Goal: Task Accomplishment & Management: Manage account settings

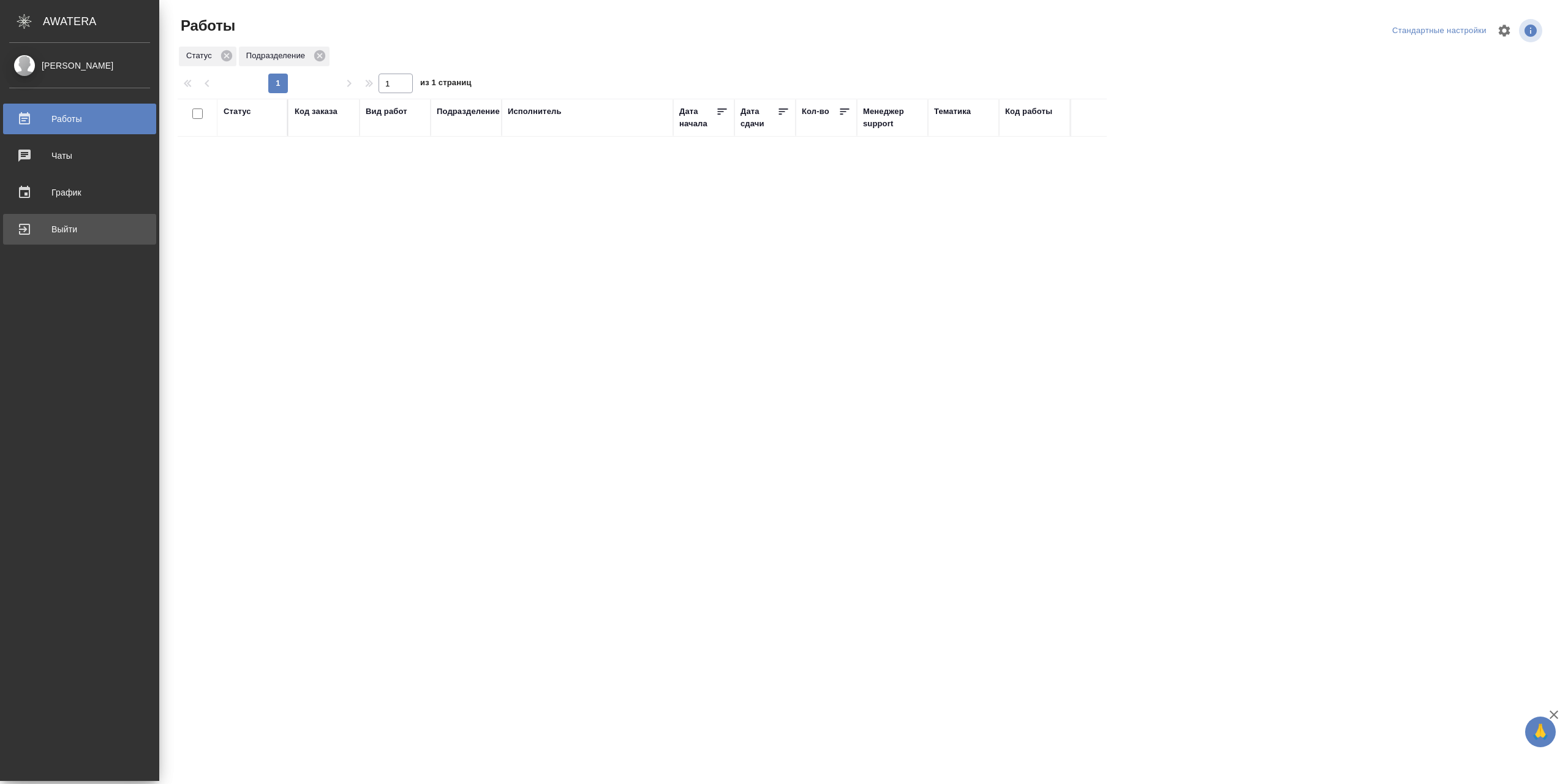
click at [40, 233] on div "Выйти" at bounding box center [80, 229] width 141 height 18
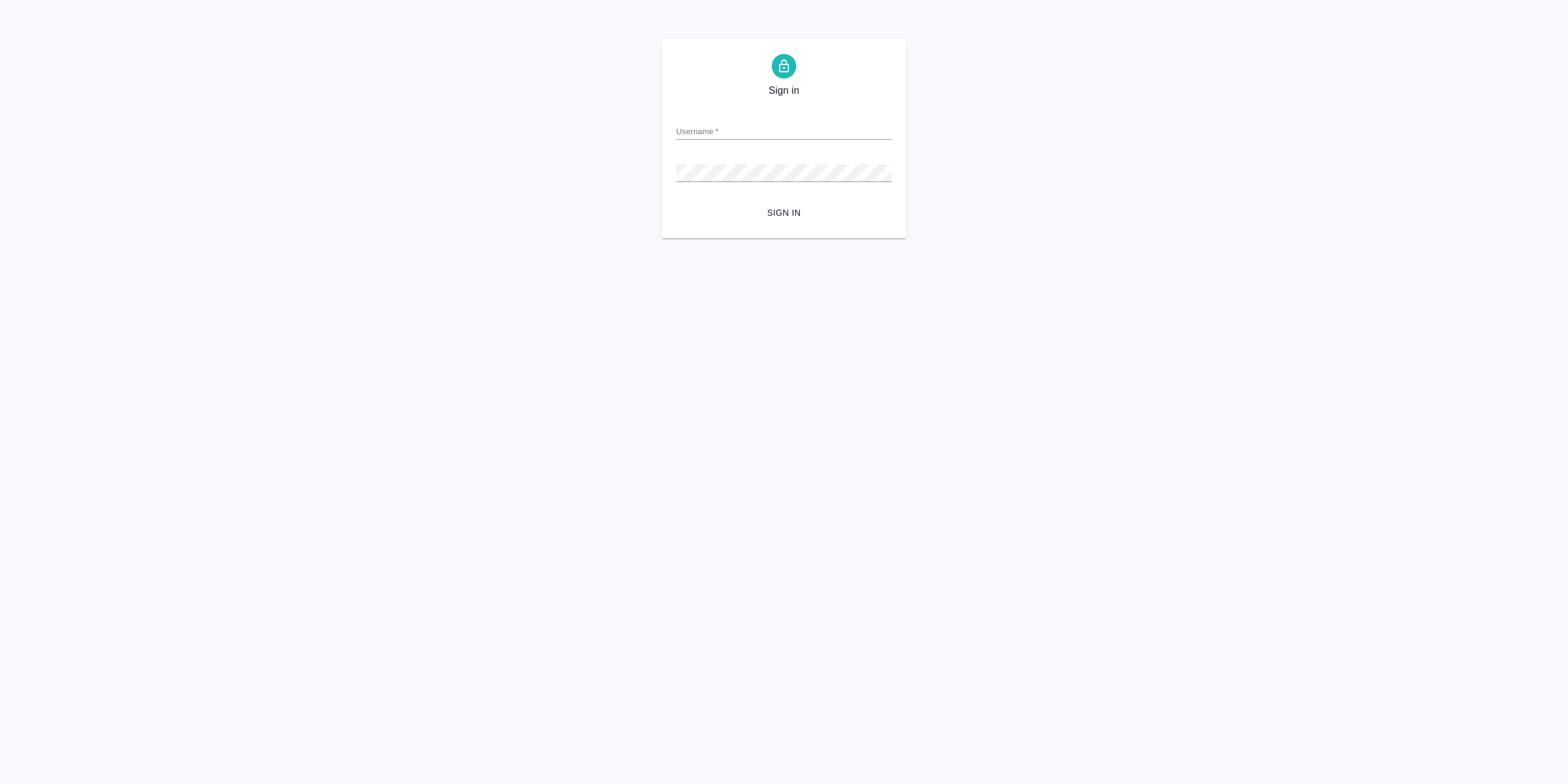
type input "r.sarkhatov@awatera.com"
click at [753, 215] on span "Sign in" at bounding box center [784, 213] width 196 height 16
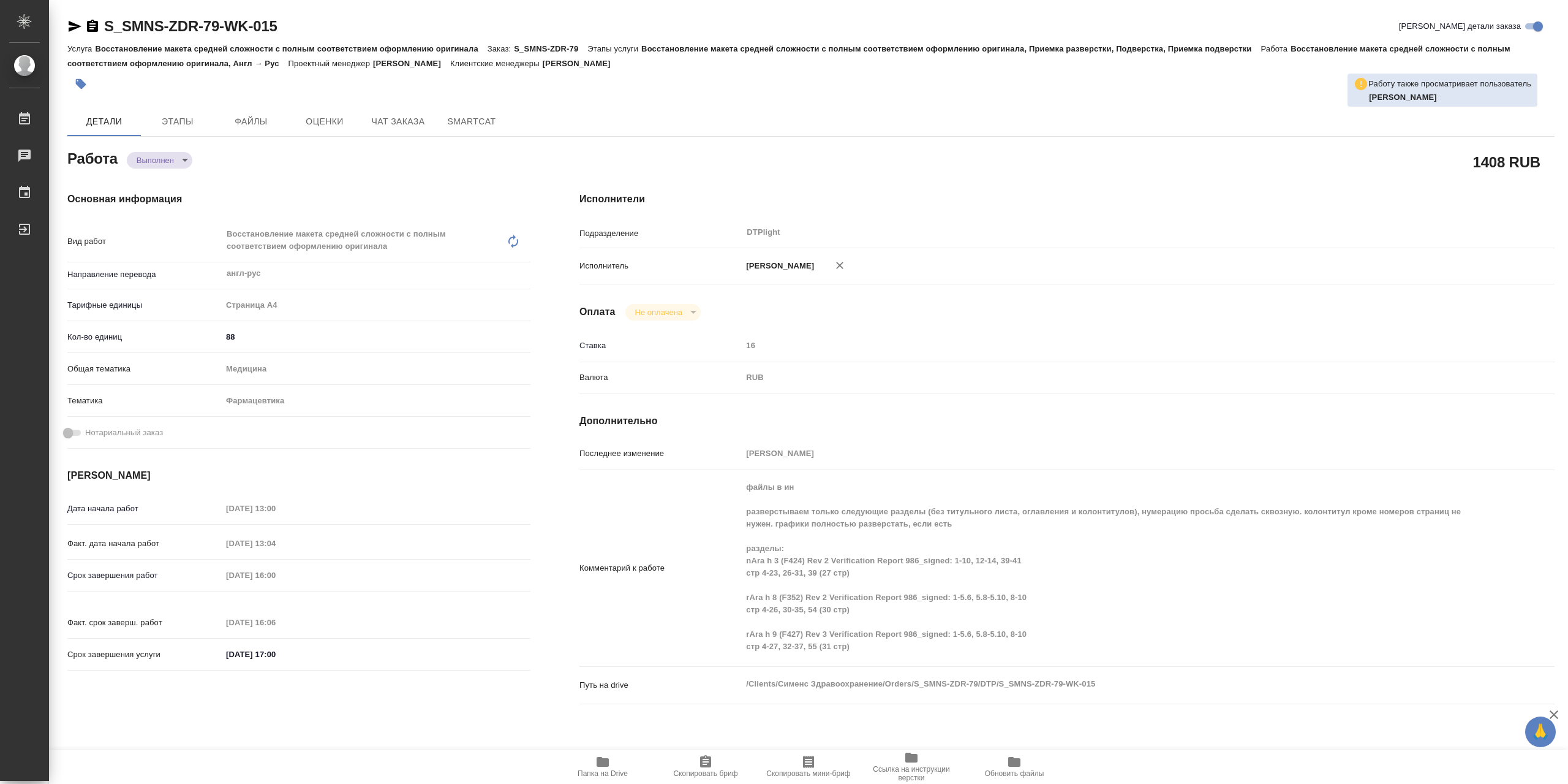
scroll to position [306, 0]
